Goal: Transaction & Acquisition: Subscribe to service/newsletter

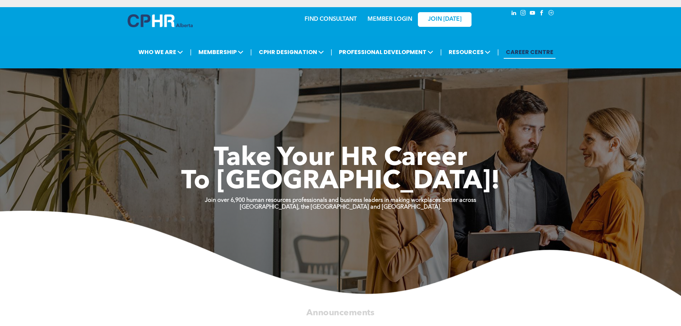
click at [400, 14] on div "MEMBER LOGIN" at bounding box center [389, 17] width 46 height 13
click at [397, 20] on link "MEMBER LOGIN" at bounding box center [389, 19] width 45 height 6
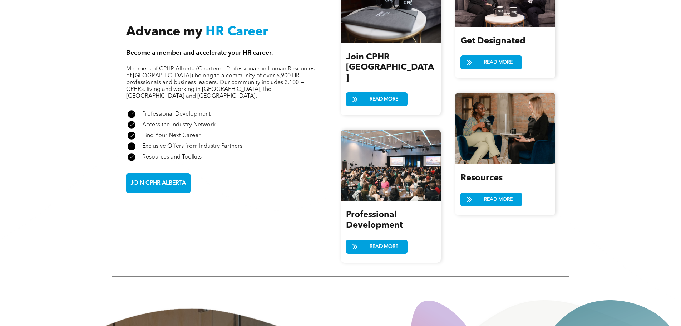
scroll to position [858, 0]
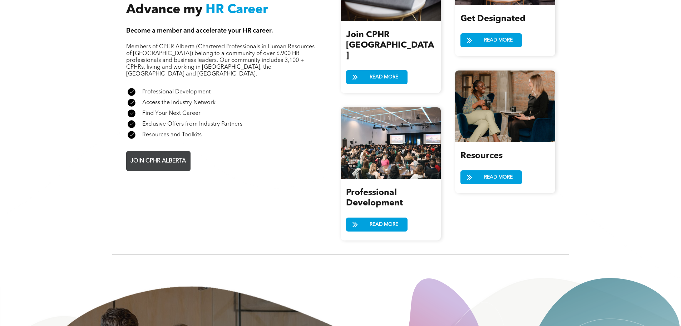
click at [165, 154] on span "JOIN CPHR ALBERTA" at bounding box center [158, 161] width 60 height 14
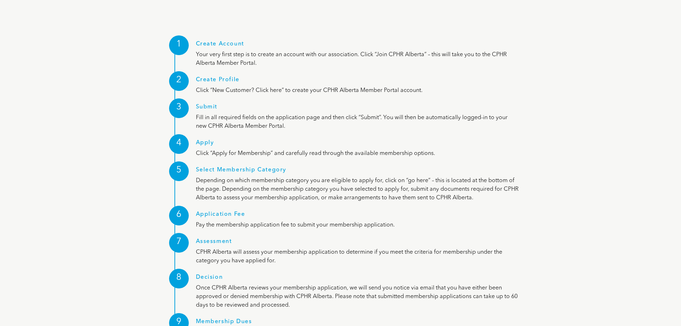
scroll to position [858, 0]
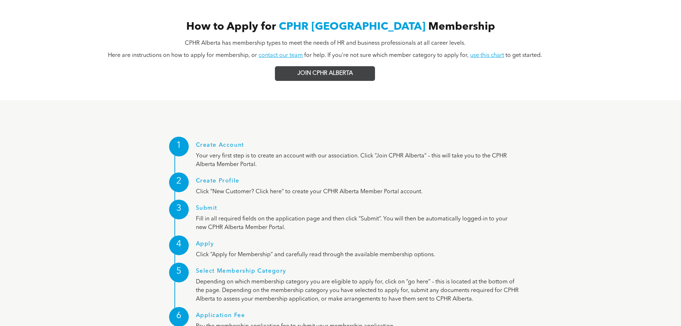
click at [326, 70] on span "JOIN CPHR ALBERTA" at bounding box center [324, 73] width 55 height 7
